Goal: Use online tool/utility: Utilize a website feature to perform a specific function

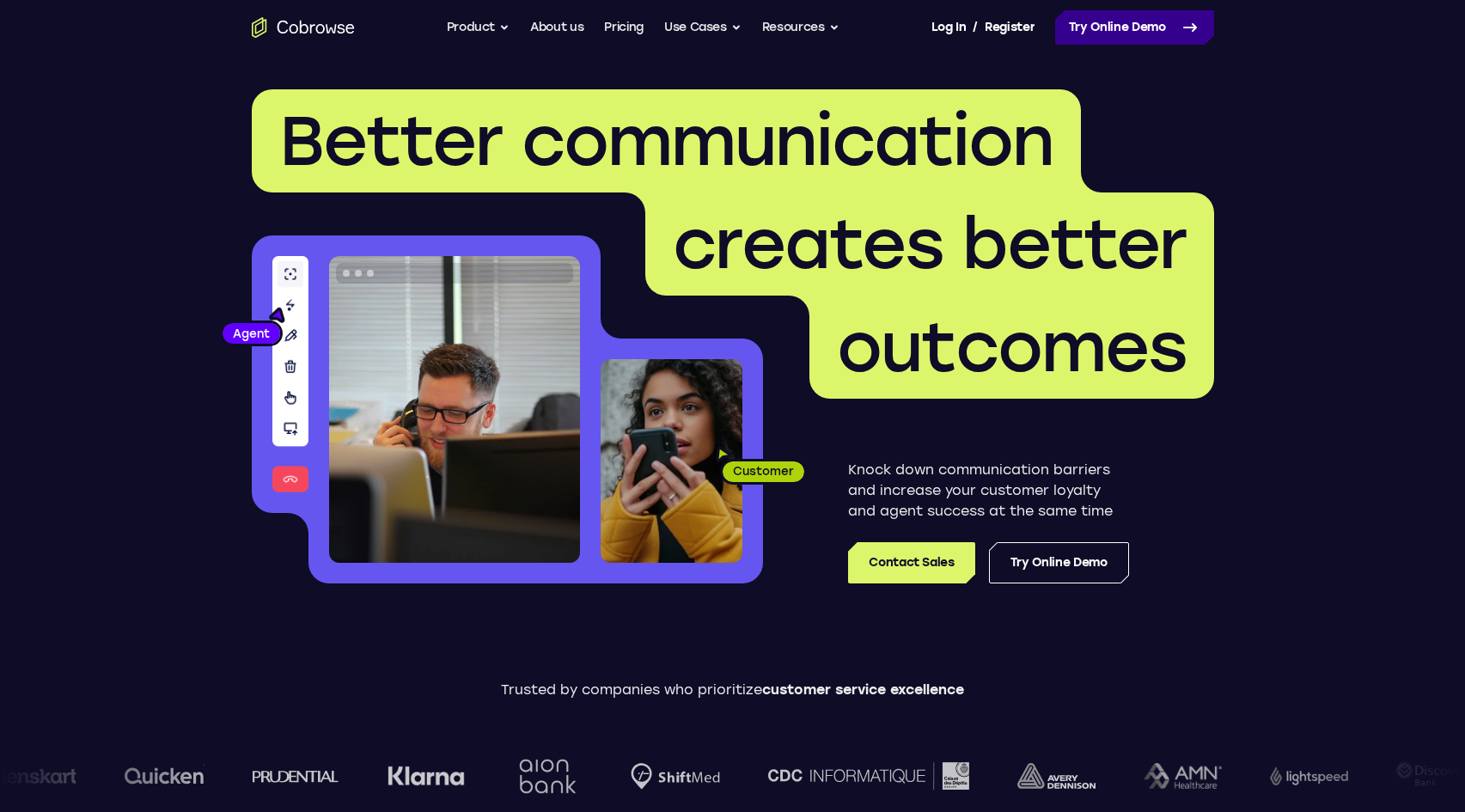
click at [1123, 28] on link "Try Online Demo" at bounding box center [1135, 27] width 159 height 35
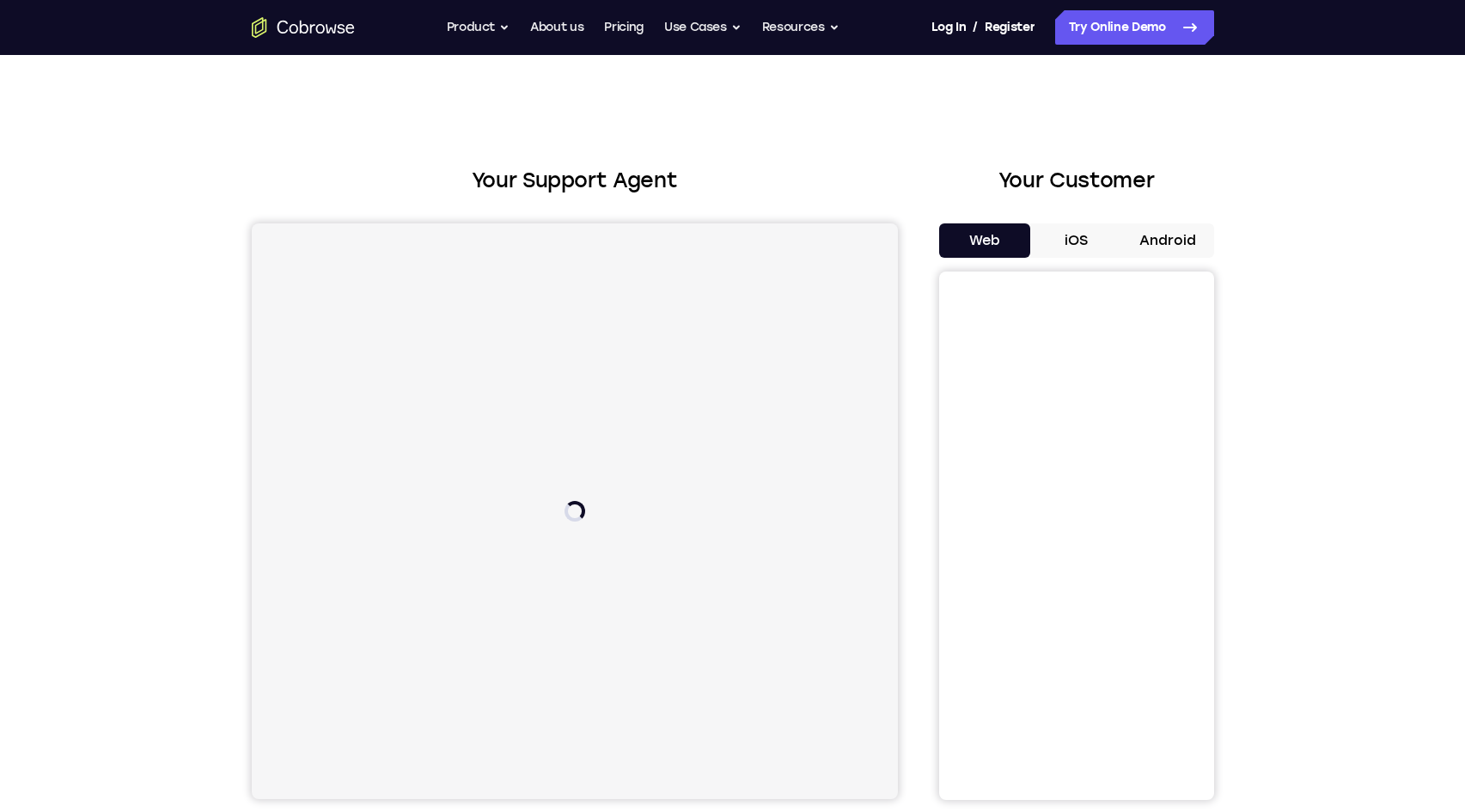
click at [1167, 247] on button "Android" at bounding box center [1169, 241] width 92 height 35
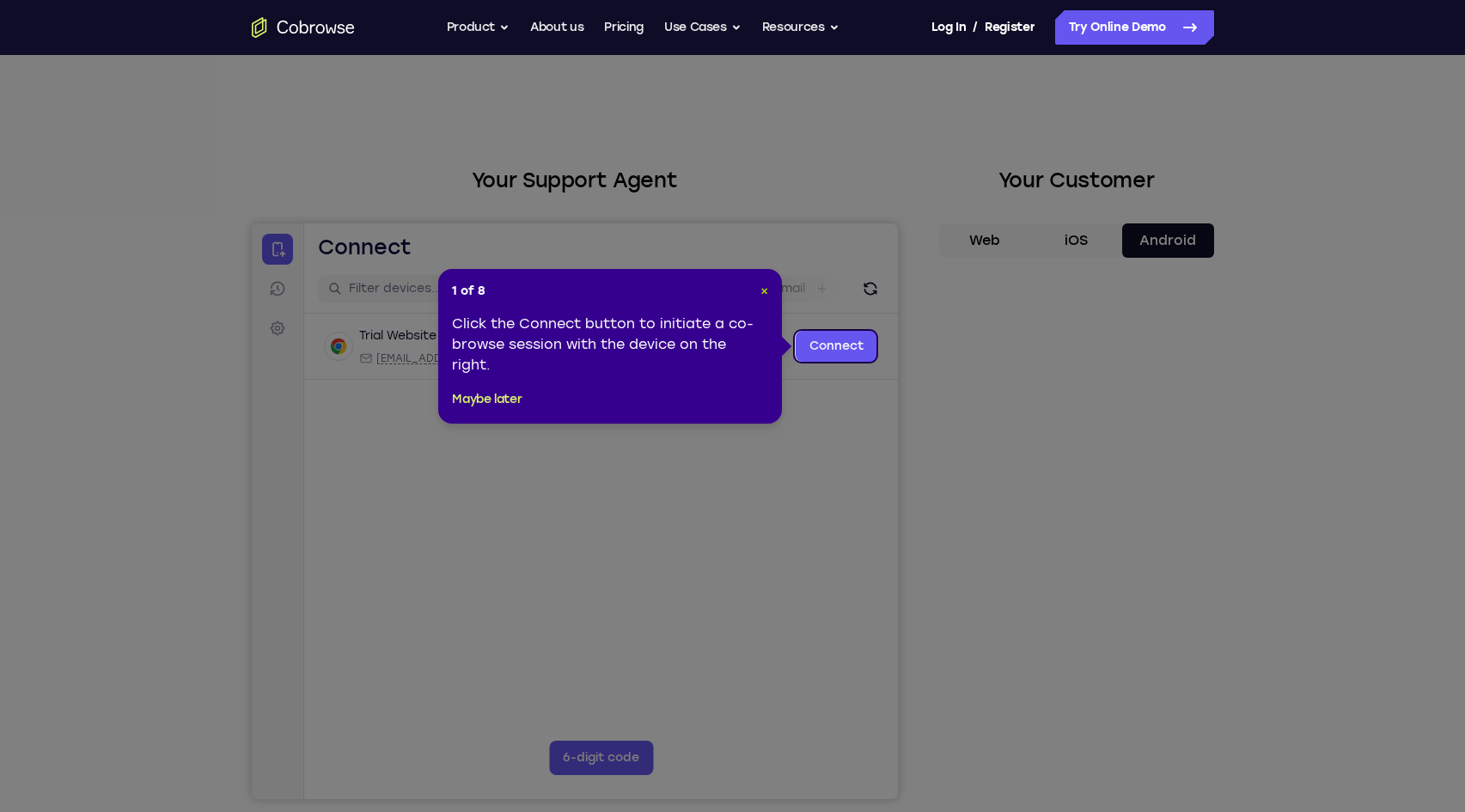
click at [760, 290] on span "×" at bounding box center [764, 291] width 8 height 15
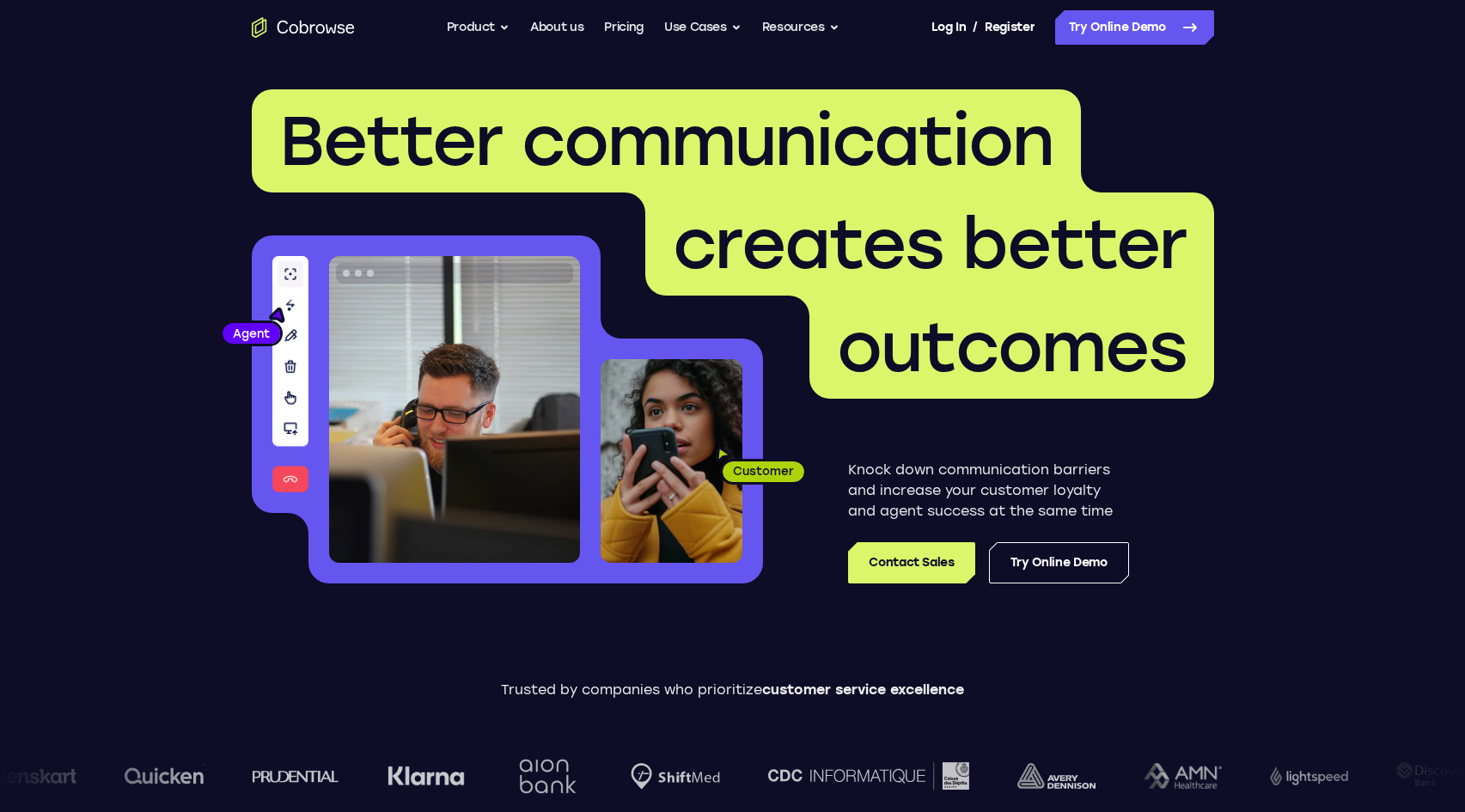
click at [1157, 6] on nav "Go back Powerful, Flexible and Trustworthy. Avoid all extra friction for both A…" at bounding box center [732, 27] width 1465 height 55
click at [1161, 24] on link "Try Online Demo" at bounding box center [1135, 27] width 159 height 35
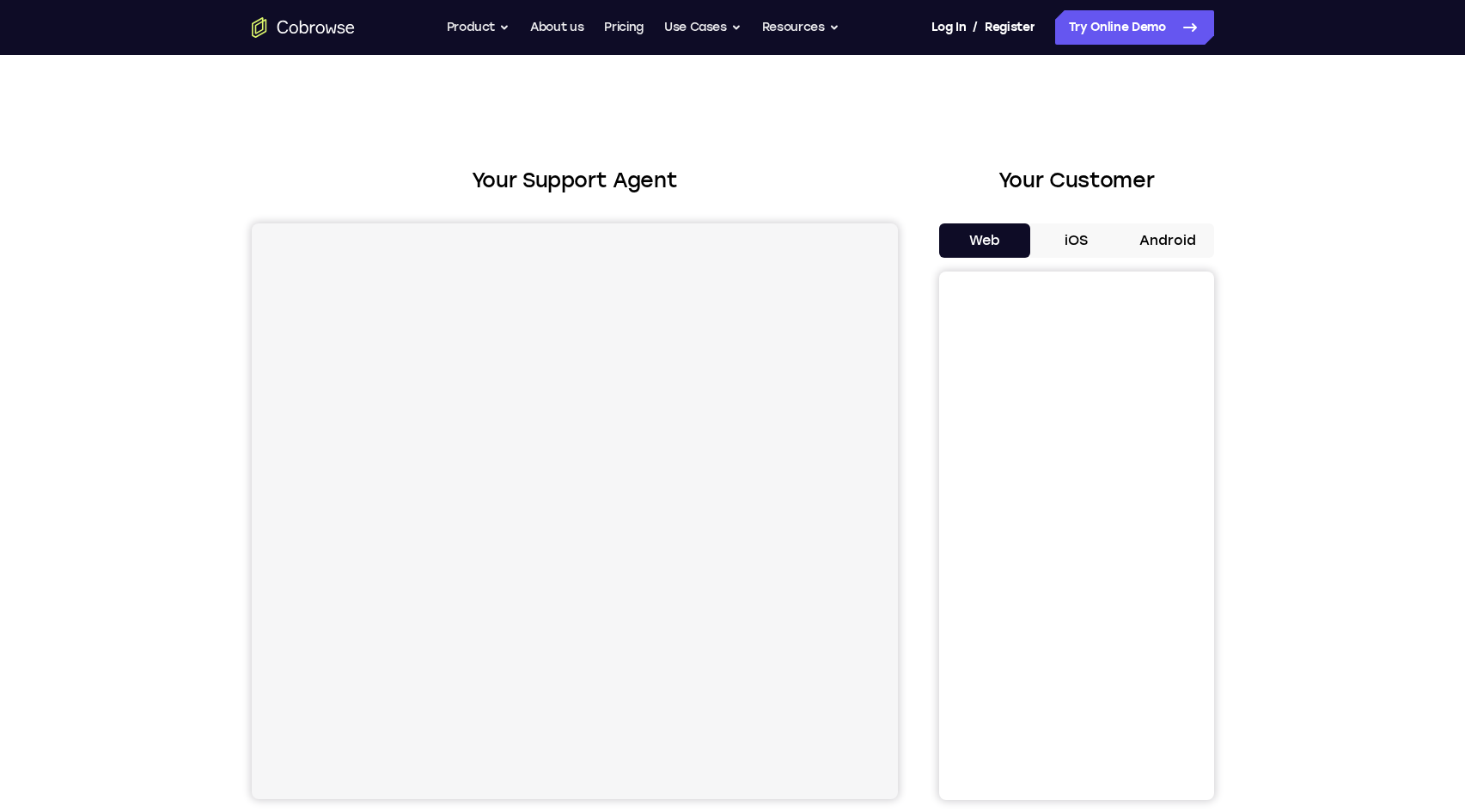
click at [1155, 243] on button "Android" at bounding box center [1169, 241] width 92 height 35
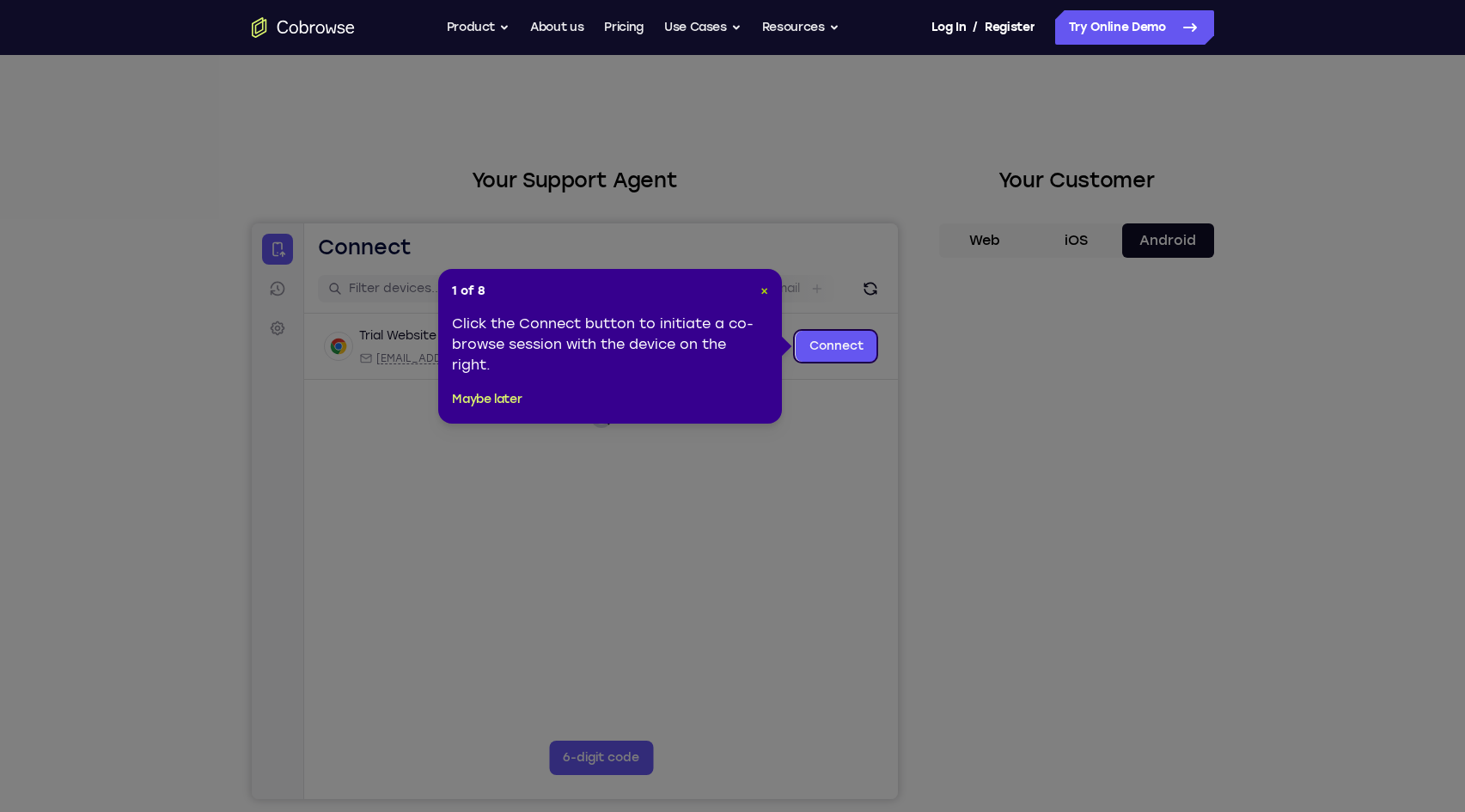
click at [768, 287] on span "×" at bounding box center [764, 291] width 8 height 15
